Goal: Book appointment/travel/reservation

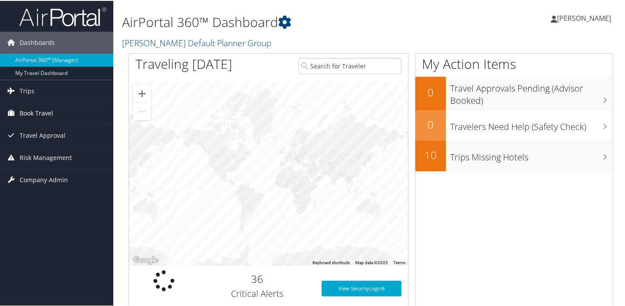
click at [38, 109] on span "Book Travel" at bounding box center [37, 113] width 34 height 22
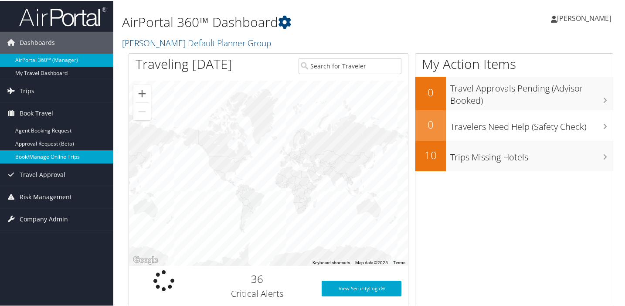
click at [44, 154] on link "Book/Manage Online Trips" at bounding box center [56, 156] width 113 height 13
